Goal: Book appointment/travel/reservation

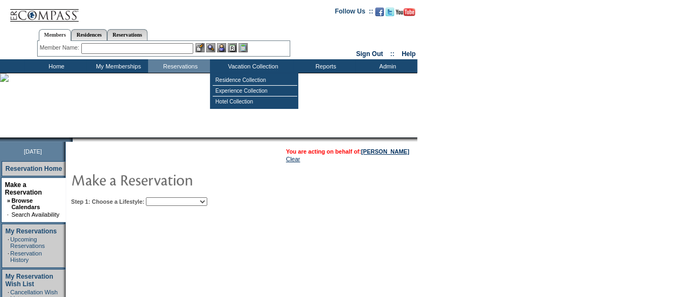
click at [207, 203] on select "Beach Leisure Metropolitan Mountain OIAL for Adventure OIAL for Couples OIAL fo…" at bounding box center [176, 201] width 61 height 9
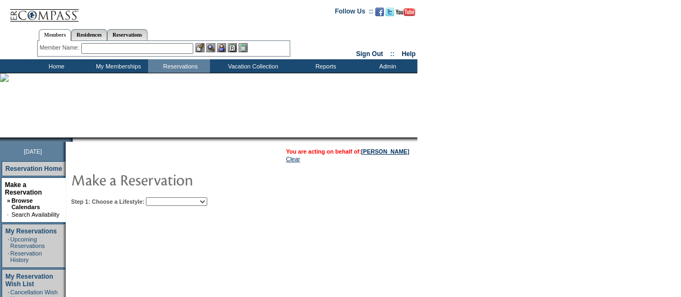
select select "Metropolitan"
click at [164, 197] on select "Beach Leisure Metropolitan Mountain OIAL for Adventure OIAL for Couples OIAL fo…" at bounding box center [176, 201] width 61 height 9
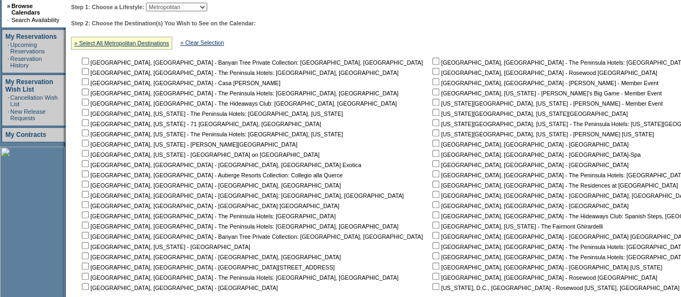
scroll to position [198, 0]
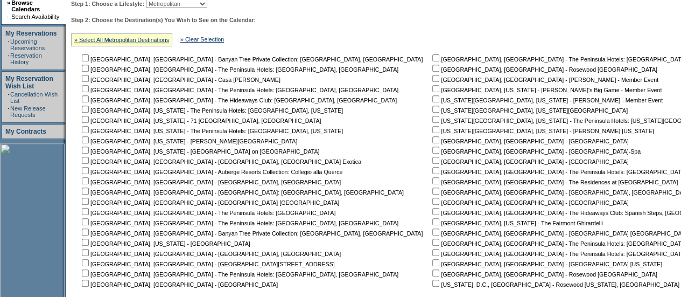
click at [432, 181] on input "checkbox" at bounding box center [435, 180] width 7 height 7
checkbox input "true"
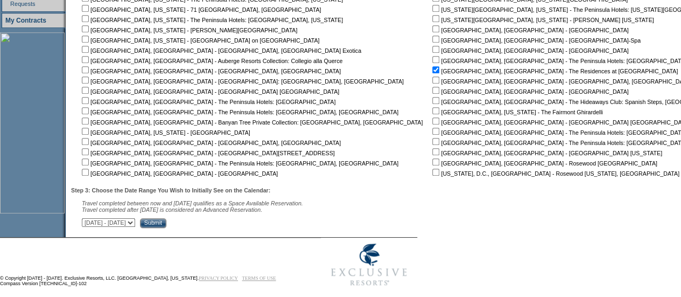
scroll to position [320, 0]
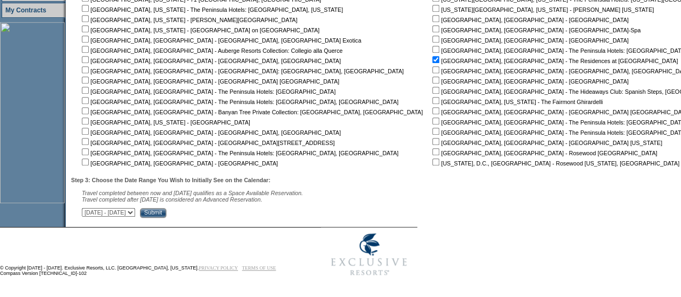
click at [166, 215] on input "Submit" at bounding box center [153, 213] width 26 height 10
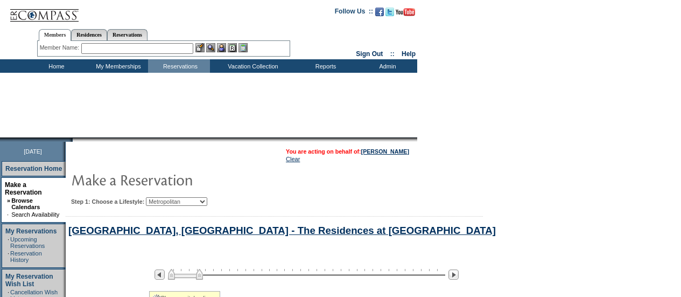
select select "Metropolitan"
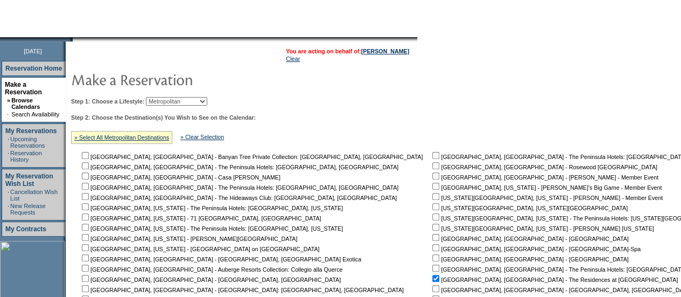
scroll to position [95, 0]
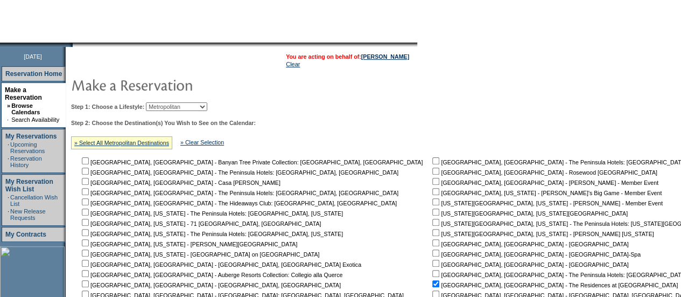
click at [400, 61] on td "Clear" at bounding box center [347, 64] width 123 height 6
click at [397, 54] on link "[PERSON_NAME]" at bounding box center [385, 56] width 48 height 6
